Goal: Information Seeking & Learning: Learn about a topic

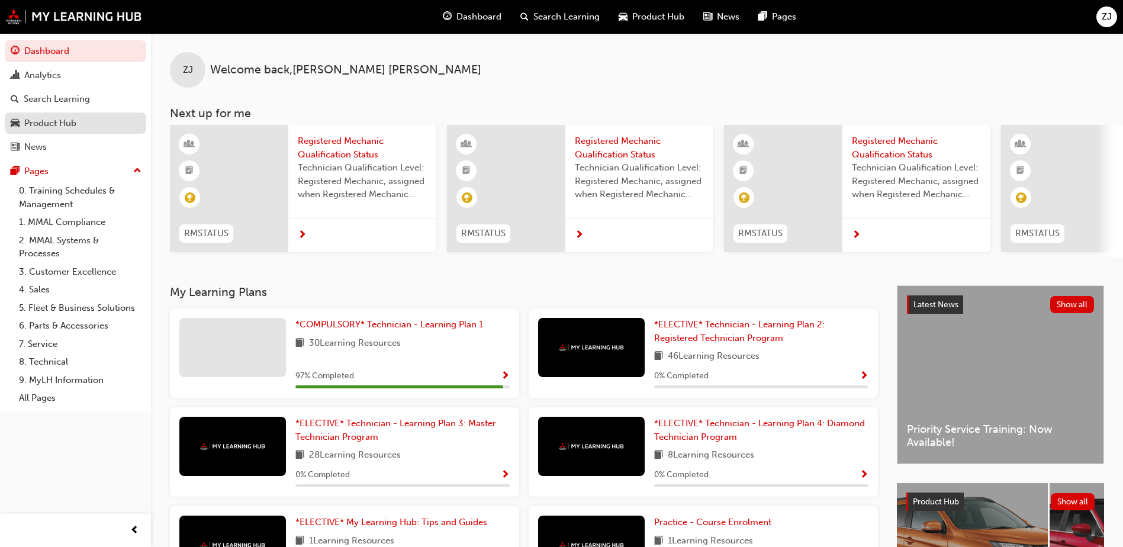
click at [51, 117] on div "Product Hub" at bounding box center [50, 124] width 52 height 14
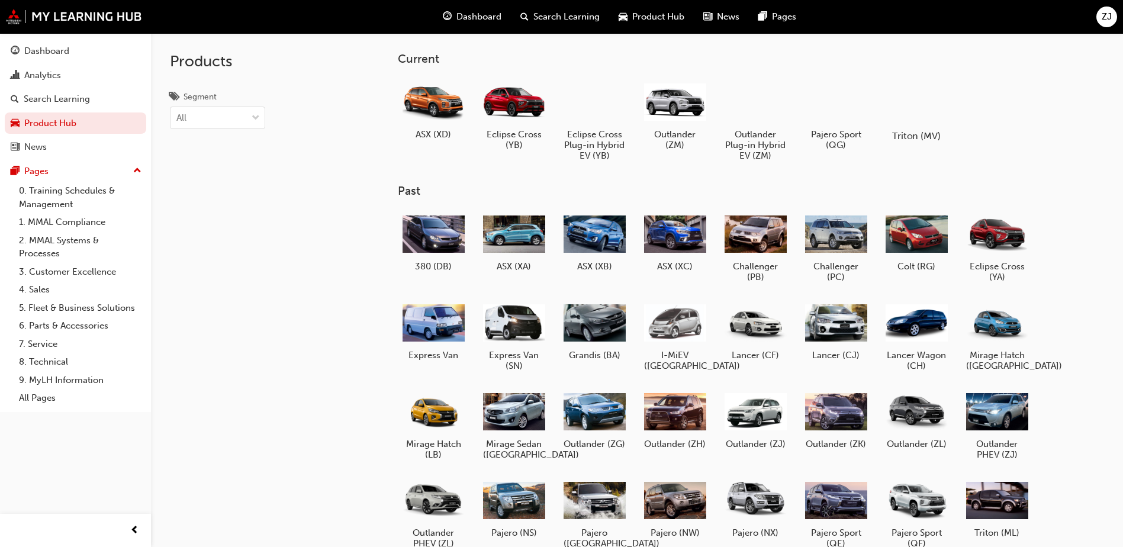
click at [922, 105] on div at bounding box center [917, 101] width 66 height 47
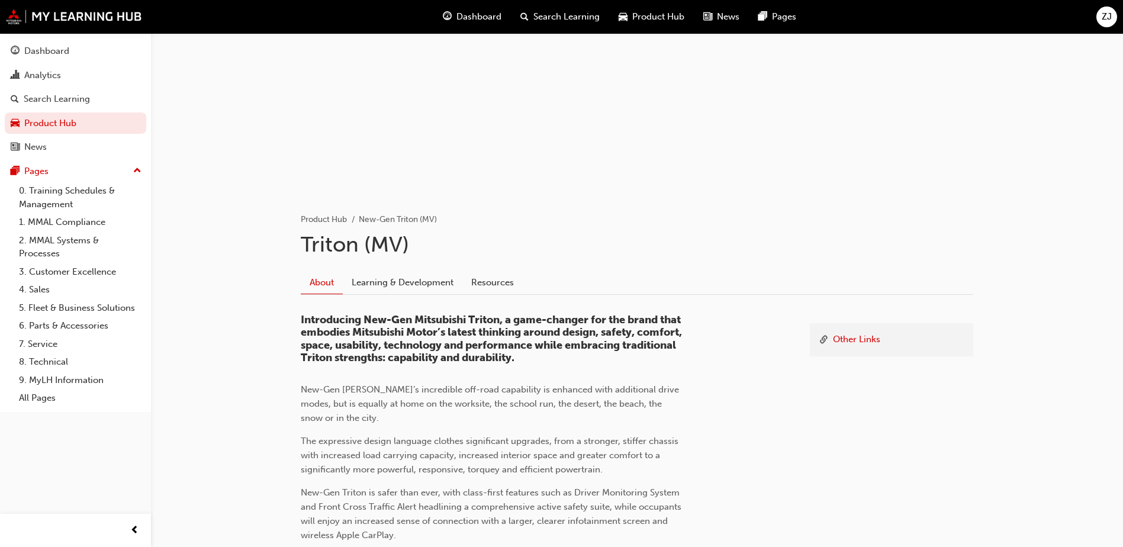
click at [468, 299] on div "Other Links Introducing New-Gen Mitsubishi Triton, a game-changer for the brand…" at bounding box center [637, 506] width 672 height 422
click at [494, 281] on link "Resources" at bounding box center [492, 282] width 60 height 22
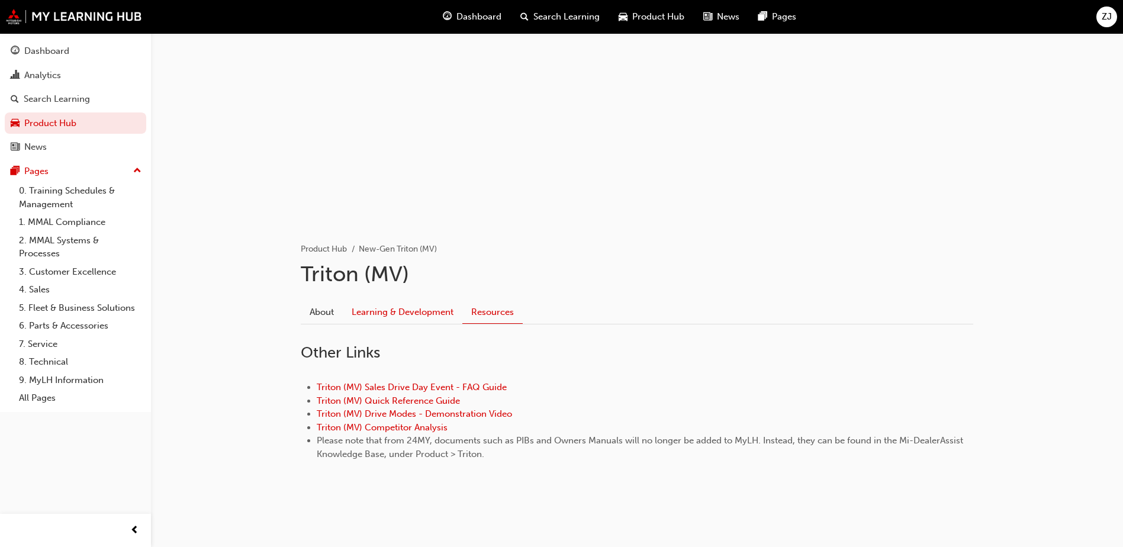
click at [434, 318] on link "Learning & Development" at bounding box center [403, 312] width 120 height 22
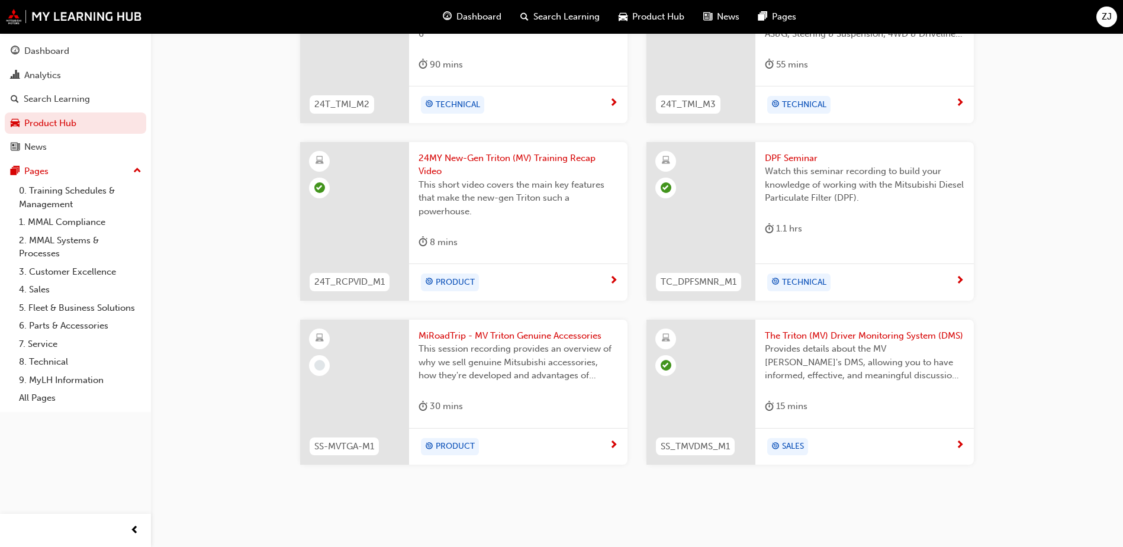
scroll to position [953, 0]
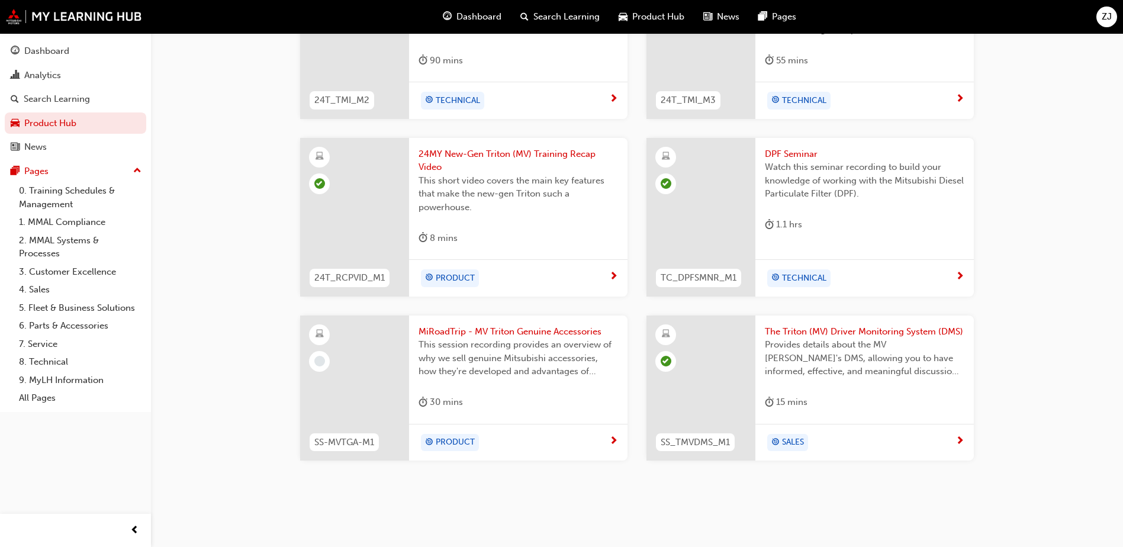
click at [484, 328] on span "MiRoadTrip - MV Triton Genuine Accessories" at bounding box center [517, 332] width 199 height 14
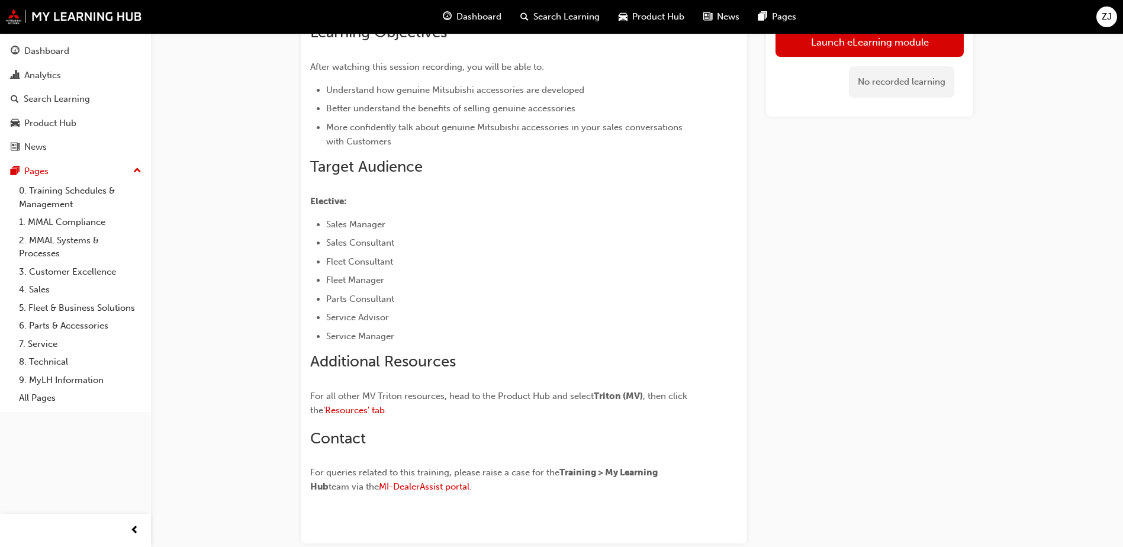
scroll to position [237, 0]
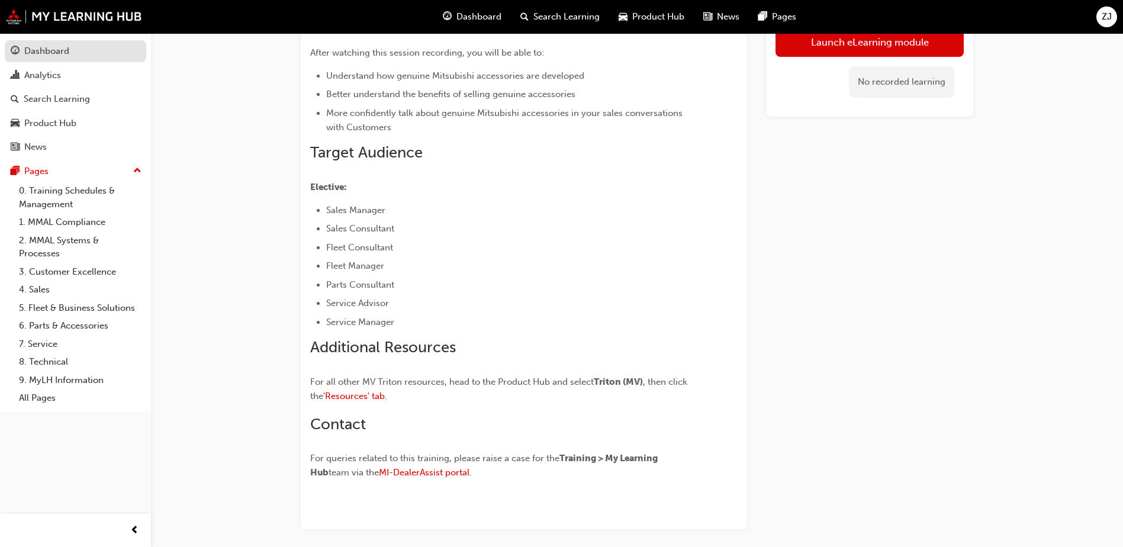
click at [46, 44] on div "Dashboard" at bounding box center [76, 51] width 130 height 15
